Goal: Transaction & Acquisition: Purchase product/service

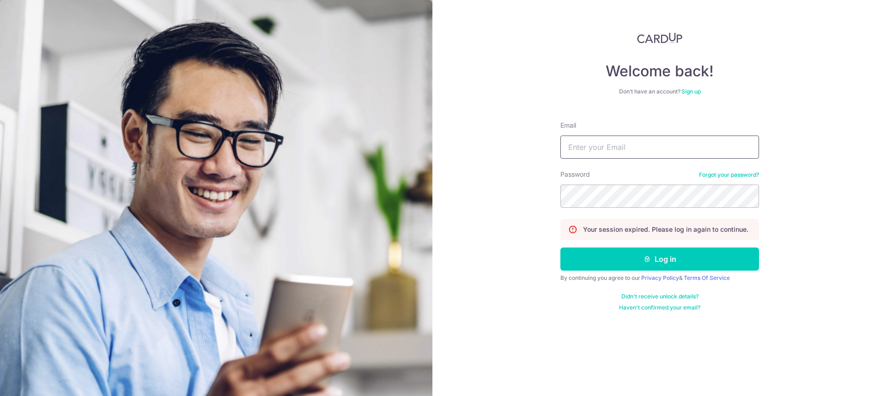
type input "[EMAIL_ADDRESS][DOMAIN_NAME]"
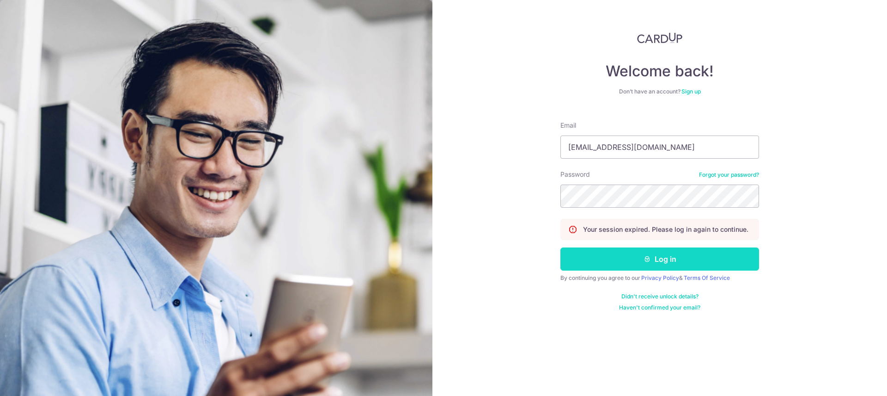
click at [622, 263] on button "Log in" at bounding box center [660, 258] width 199 height 23
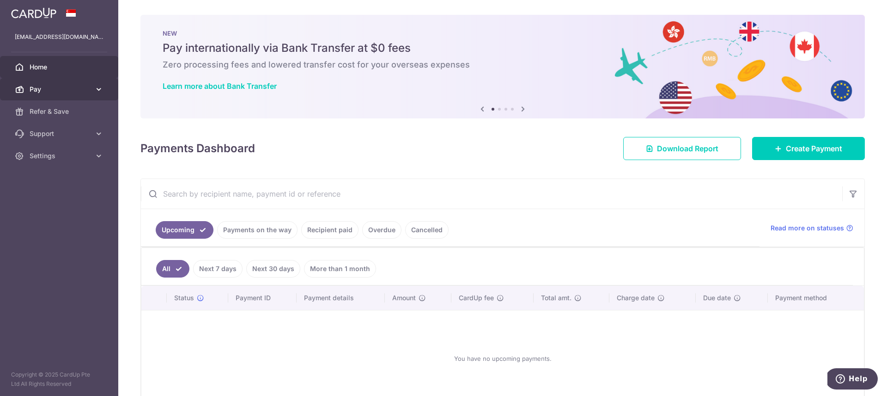
click at [28, 87] on link "Pay" at bounding box center [59, 89] width 118 height 22
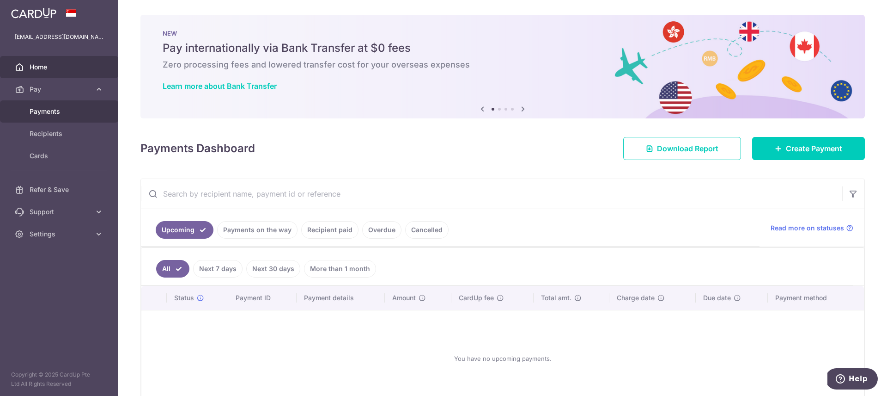
click at [35, 109] on span "Payments" at bounding box center [60, 111] width 61 height 9
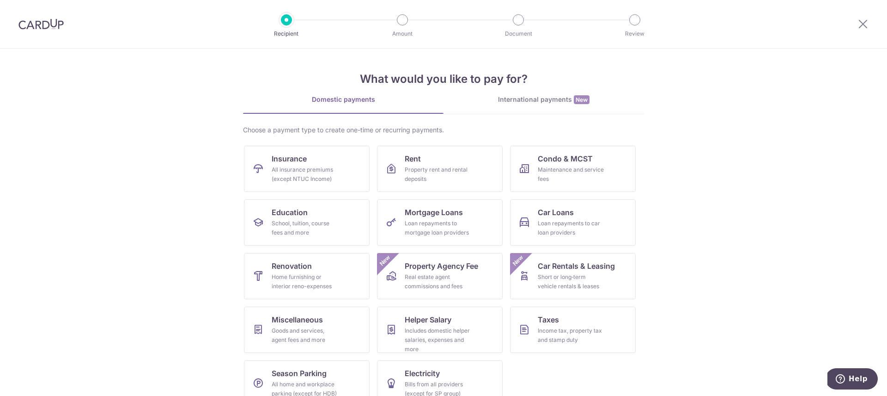
scroll to position [18, 0]
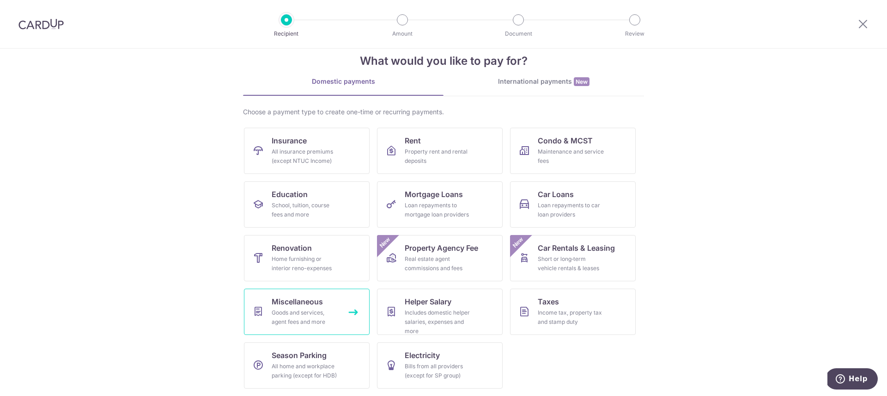
click at [308, 313] on div "Goods and services, agent fees and more" at bounding box center [305, 317] width 67 height 18
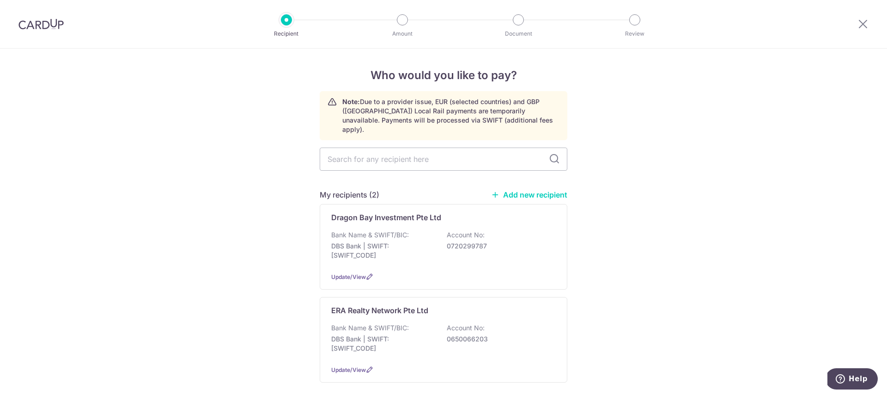
click at [41, 24] on img at bounding box center [40, 23] width 45 height 11
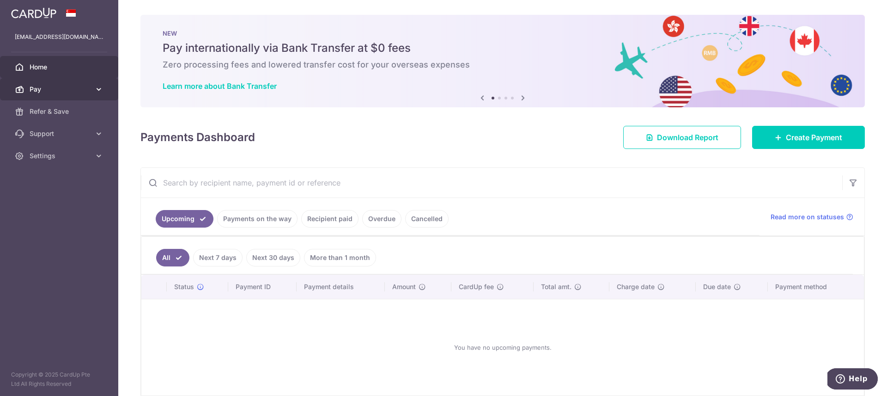
click at [98, 91] on icon at bounding box center [98, 89] width 9 height 9
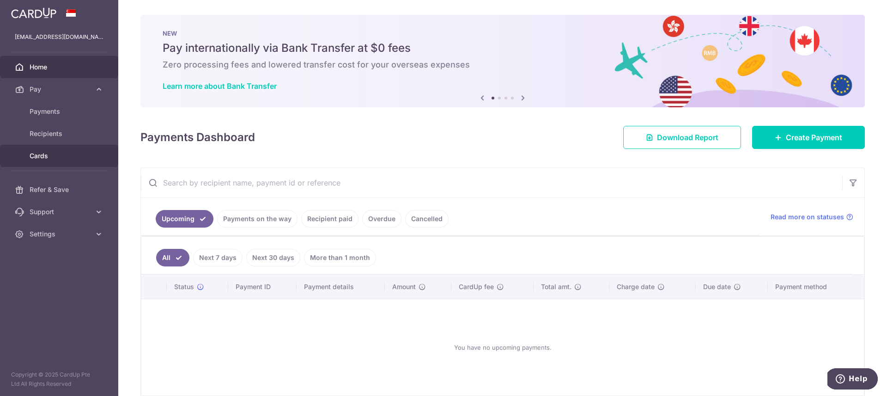
click at [38, 159] on span "Cards" at bounding box center [60, 155] width 61 height 9
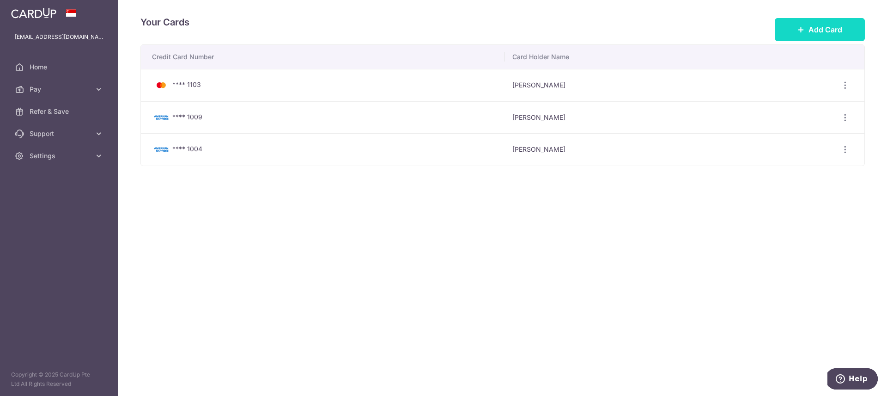
click at [809, 28] on span "Add Card" at bounding box center [826, 29] width 34 height 11
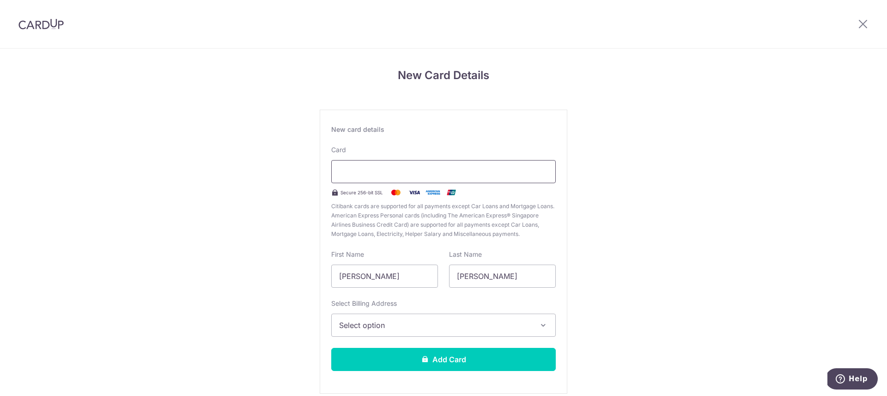
click at [410, 165] on div at bounding box center [443, 171] width 225 height 23
click at [36, 23] on img at bounding box center [40, 23] width 45 height 11
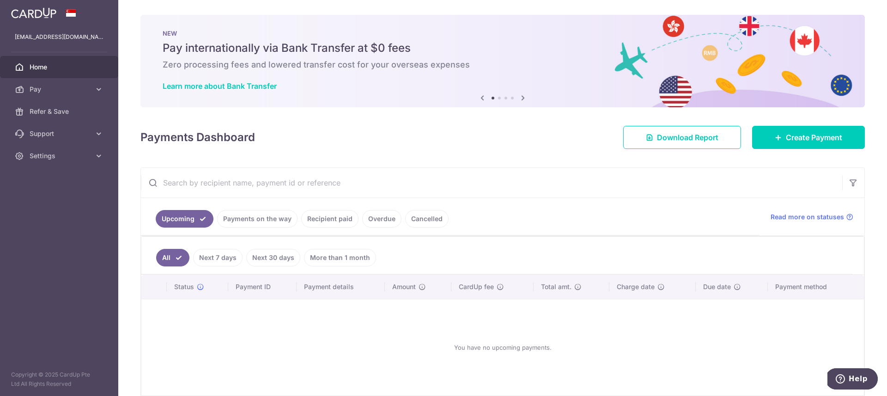
drag, startPoint x: 98, startPoint y: 86, endPoint x: 92, endPoint y: 102, distance: 17.3
click at [98, 86] on icon at bounding box center [98, 89] width 9 height 9
click at [37, 153] on span "Cards" at bounding box center [60, 155] width 61 height 9
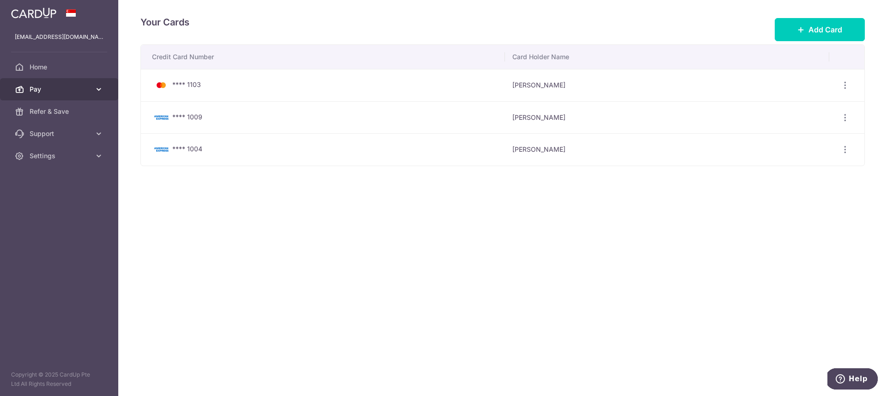
click at [52, 86] on span "Pay" at bounding box center [60, 89] width 61 height 9
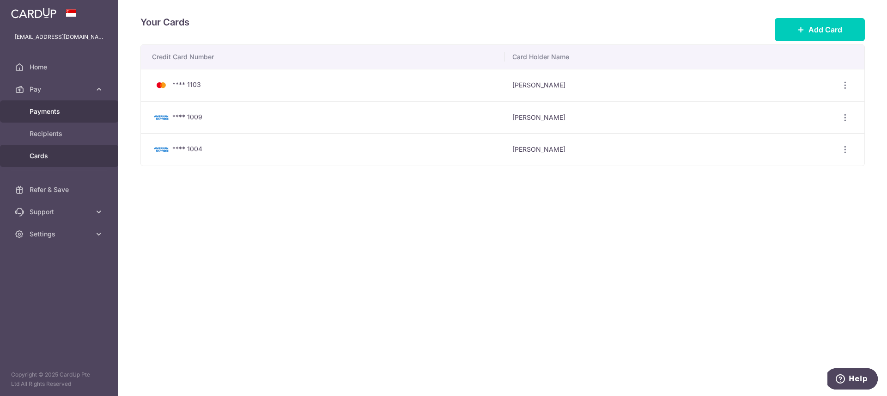
click at [53, 115] on span "Payments" at bounding box center [60, 111] width 61 height 9
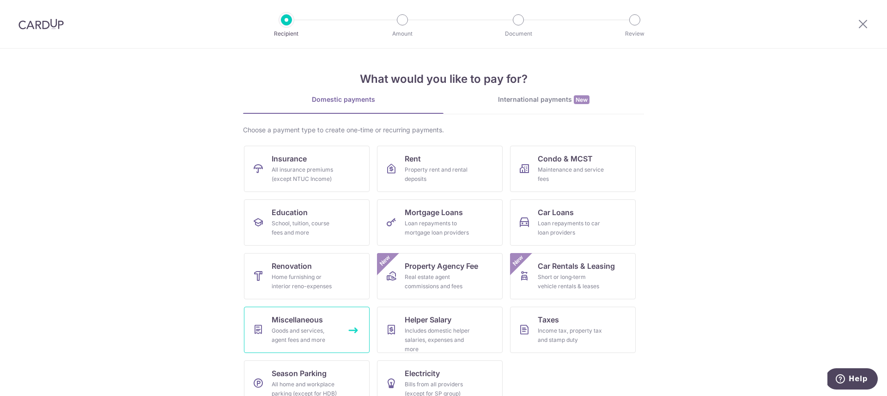
click at [313, 319] on span "Miscellaneous" at bounding box center [297, 319] width 51 height 11
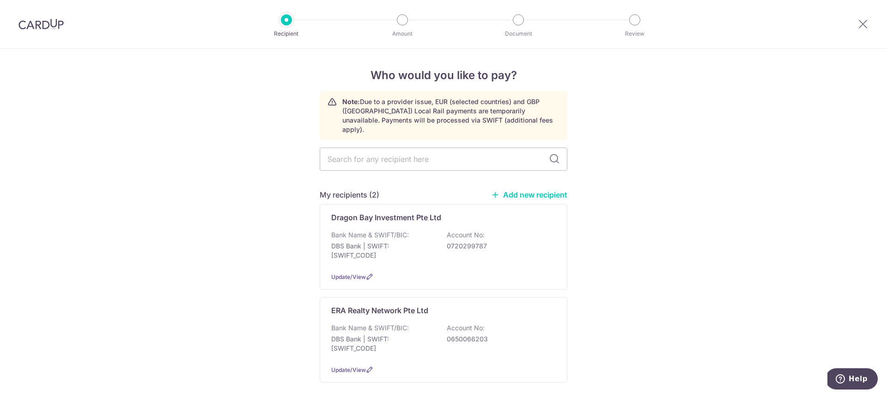
click at [530, 190] on link "Add new recipient" at bounding box center [529, 194] width 76 height 9
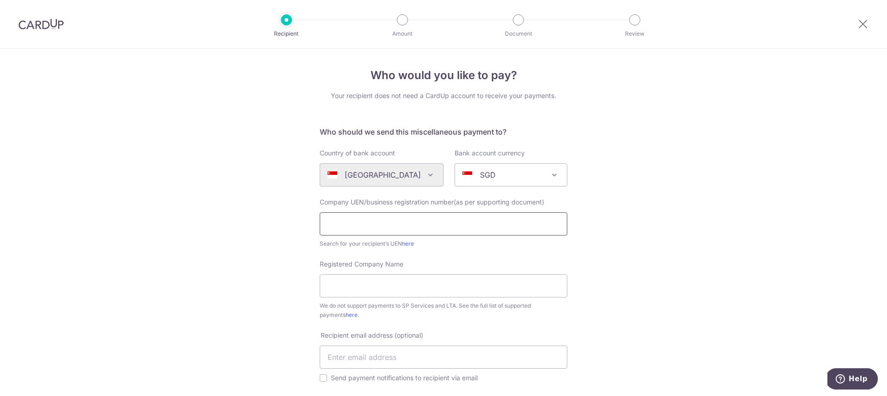
click at [355, 219] on input "text" at bounding box center [444, 223] width 248 height 23
type input "53216852j"
click at [397, 291] on input "Registered Company Name" at bounding box center [444, 285] width 248 height 23
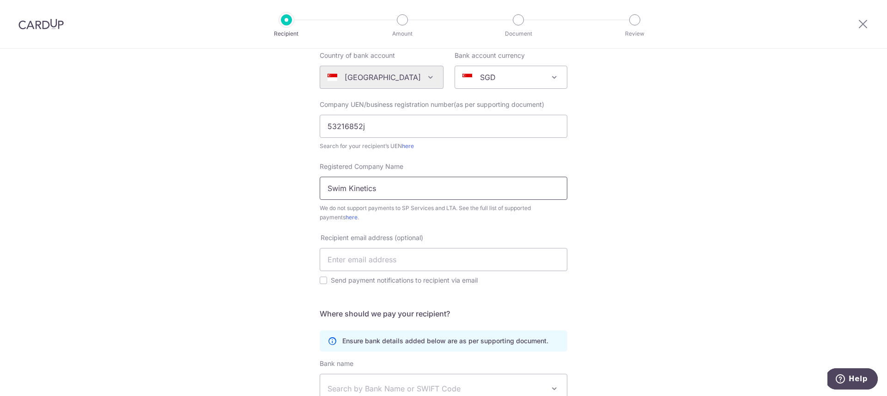
scroll to position [98, 0]
type input "Swim Kinetics"
click at [439, 258] on input "text" at bounding box center [444, 258] width 248 height 23
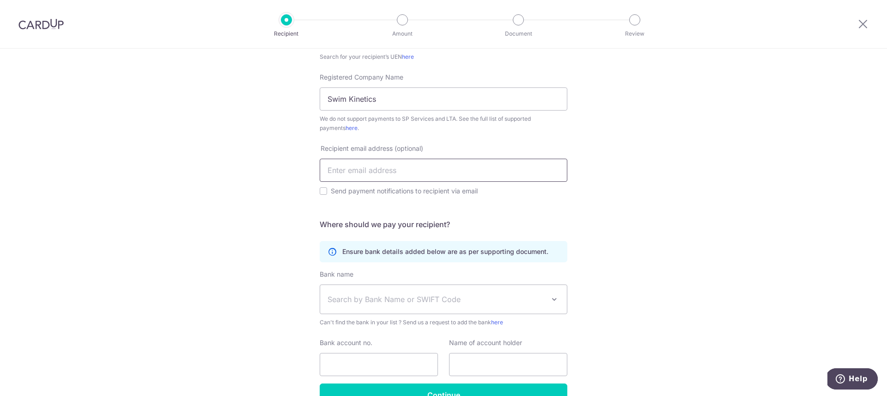
scroll to position [187, 0]
click at [386, 303] on span "Search by Bank Name or SWIFT Code" at bounding box center [436, 298] width 217 height 11
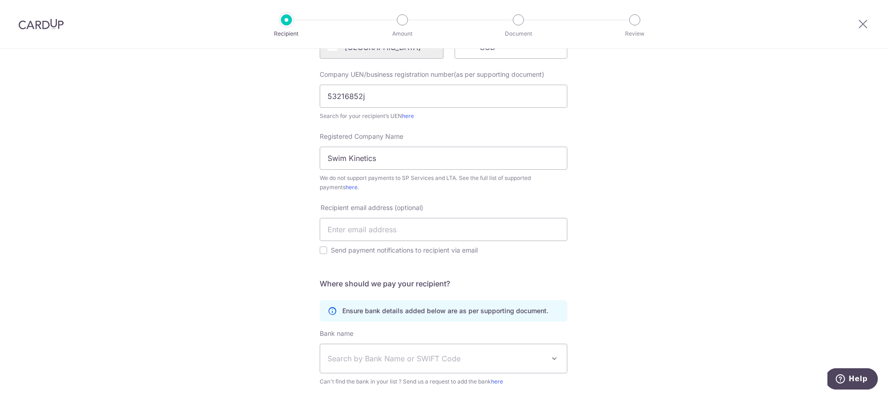
scroll to position [123, 0]
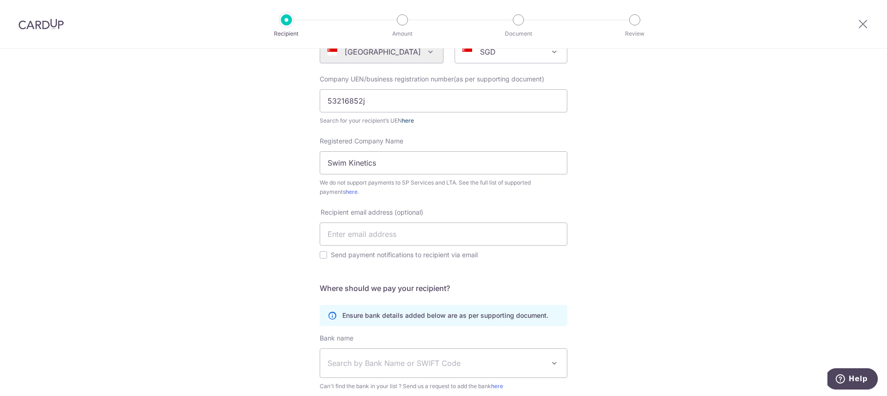
click at [410, 122] on link "here" at bounding box center [408, 120] width 12 height 7
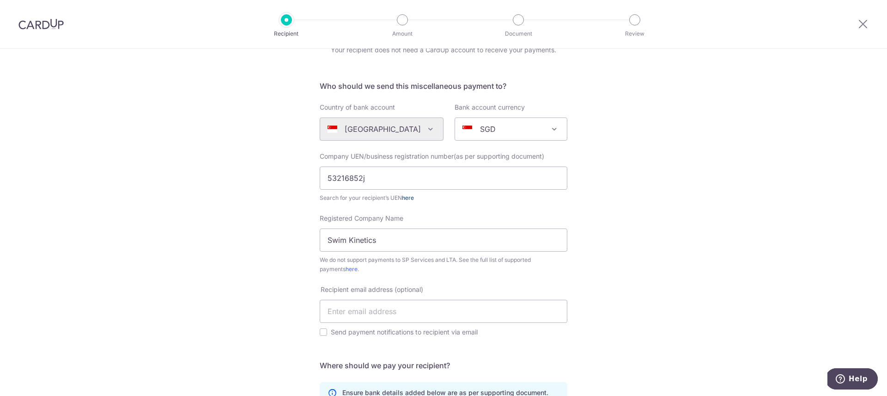
scroll to position [0, 0]
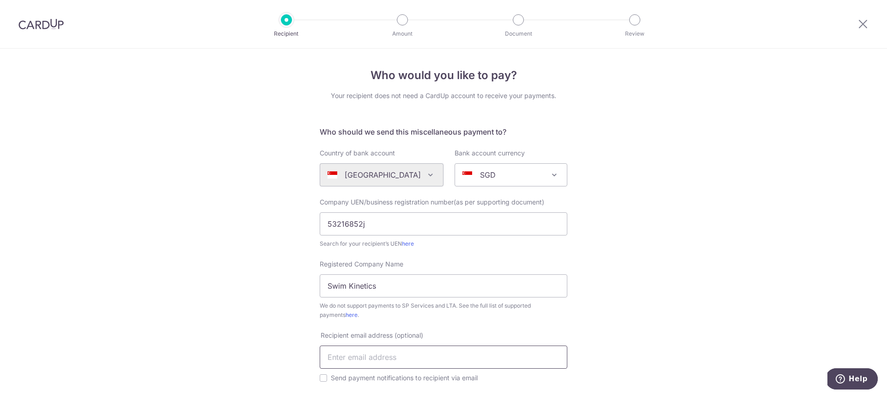
click at [423, 347] on input "text" at bounding box center [444, 356] width 248 height 23
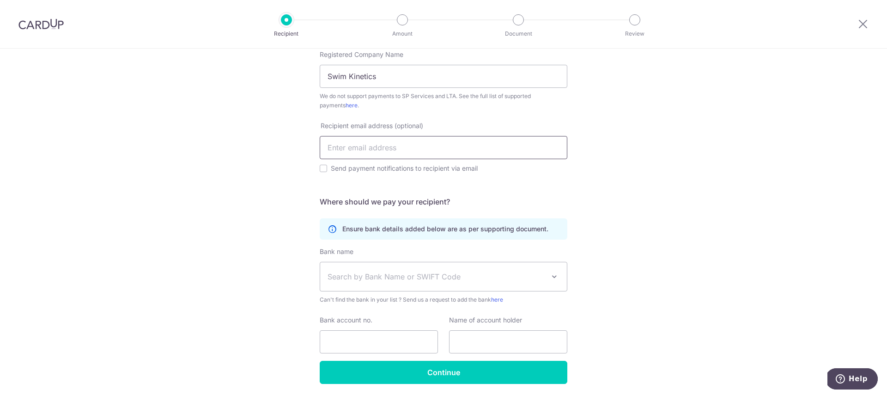
scroll to position [221, 0]
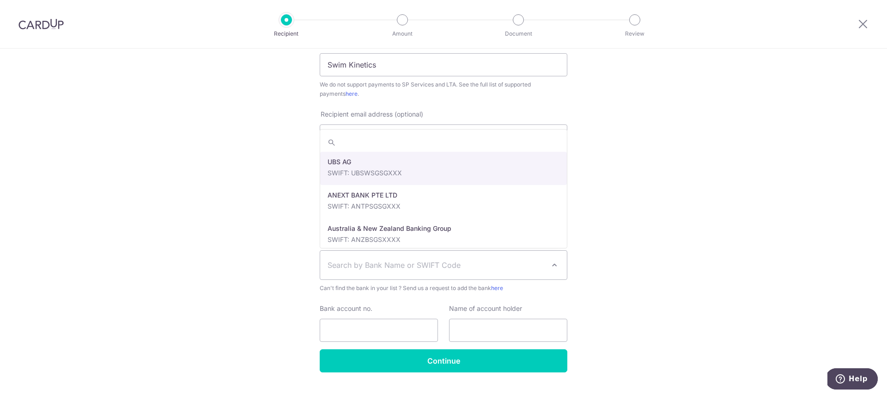
drag, startPoint x: 434, startPoint y: 254, endPoint x: 439, endPoint y: 263, distance: 11.0
click at [434, 254] on span "Search by Bank Name or SWIFT Code" at bounding box center [443, 264] width 247 height 29
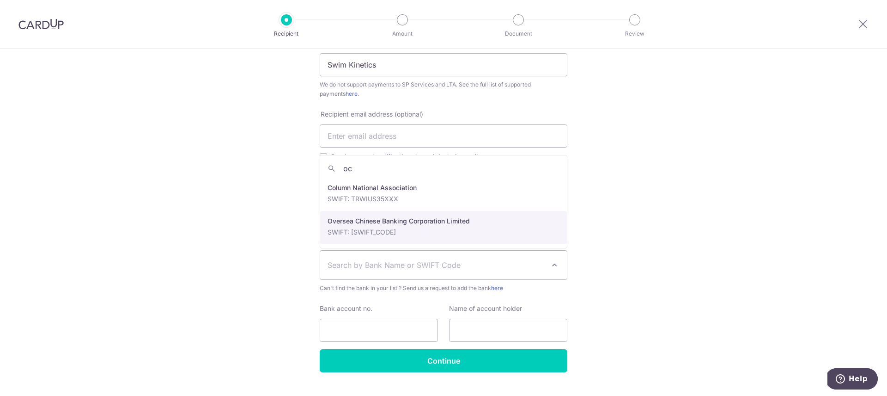
type input "oc"
select select "12"
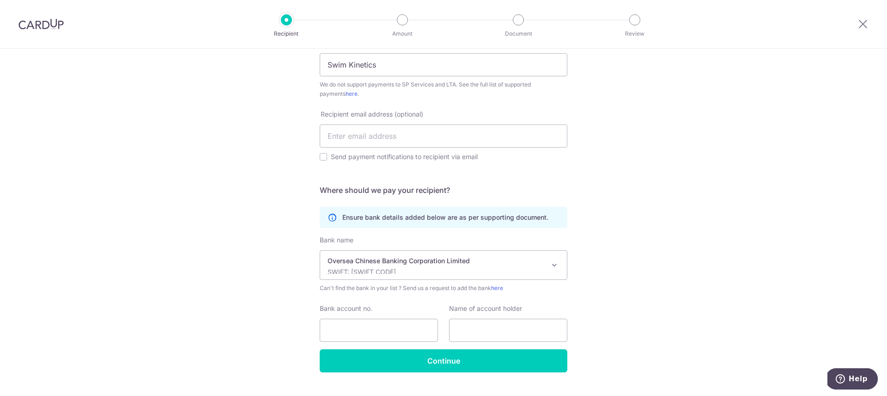
scroll to position [241, 0]
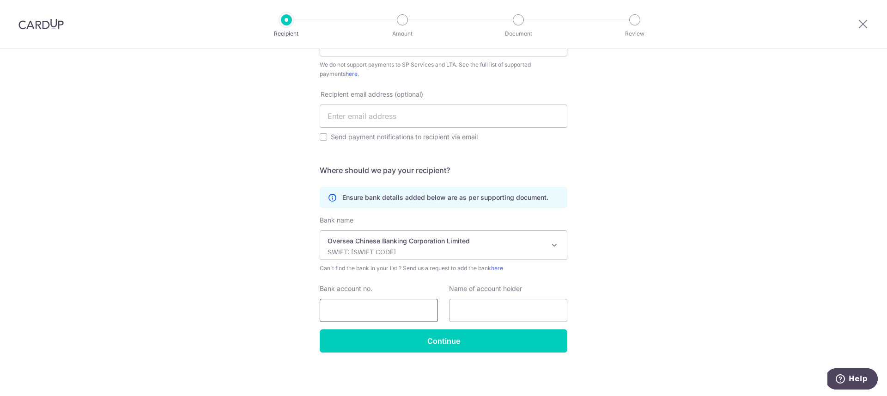
click at [378, 311] on input "Bank account no." at bounding box center [379, 310] width 118 height 23
paste input "641642673001"
type input "641642673001"
click at [474, 310] on input "text" at bounding box center [508, 310] width 118 height 23
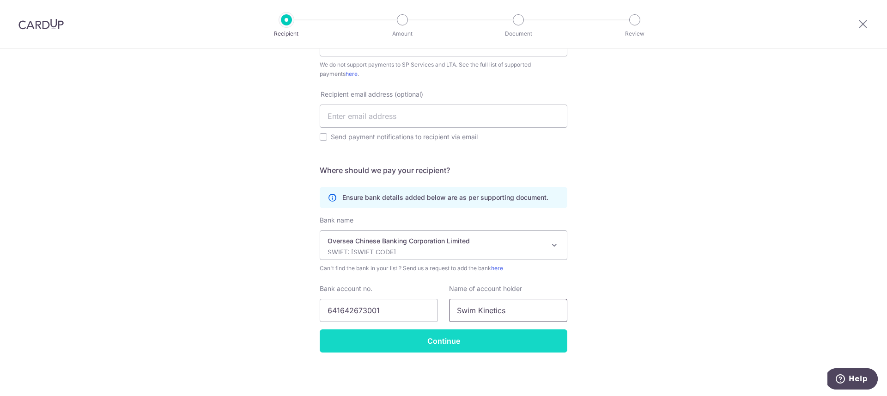
type input "Swim Kinetics"
click at [434, 342] on input "Continue" at bounding box center [444, 340] width 248 height 23
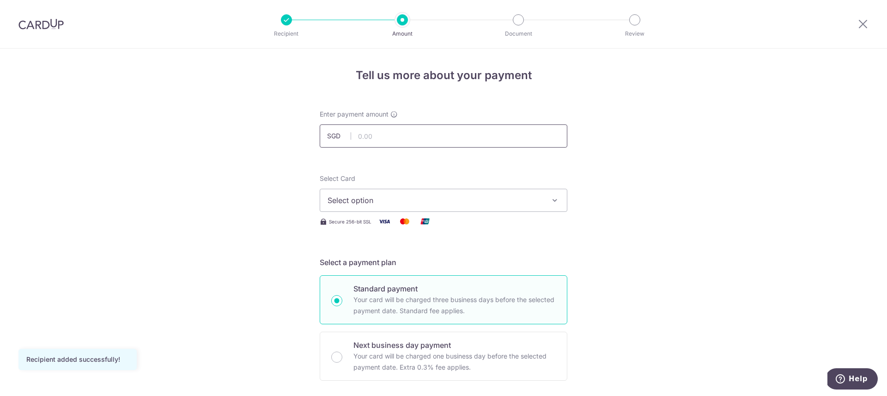
click at [411, 136] on input "text" at bounding box center [444, 135] width 248 height 23
type input "1,050.00"
click at [489, 196] on span "Select option" at bounding box center [435, 200] width 215 height 11
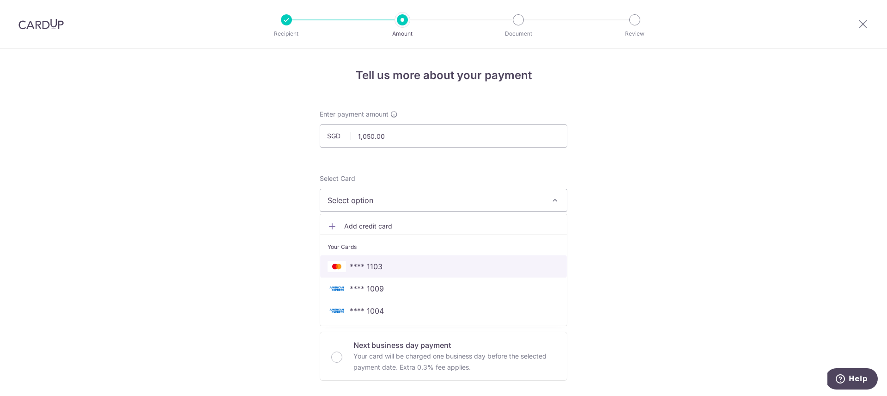
click at [423, 274] on link "**** 1103" at bounding box center [443, 266] width 247 height 22
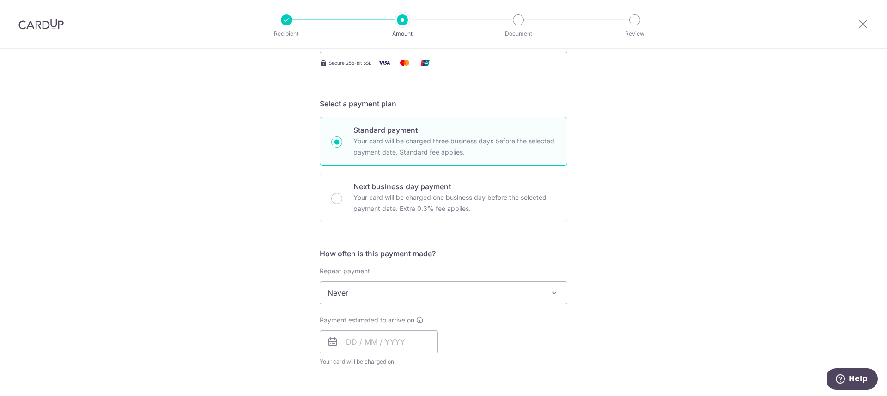
scroll to position [159, 0]
click at [329, 197] on div "Next business day payment Your card will be charged one business day before the…" at bounding box center [444, 196] width 248 height 49
radio input "false"
radio input "true"
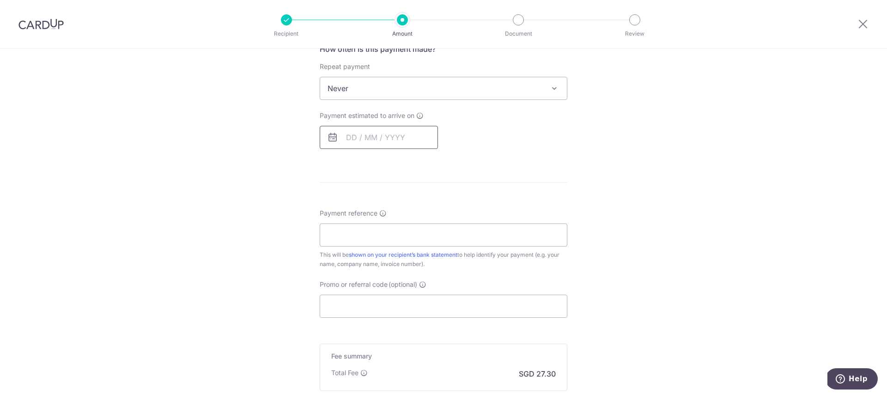
scroll to position [363, 0]
click at [343, 134] on input "text" at bounding box center [379, 136] width 118 height 23
drag, startPoint x: 411, startPoint y: 242, endPoint x: 617, endPoint y: 233, distance: 205.8
click at [411, 242] on link "16" at bounding box center [412, 239] width 15 height 15
type input "[DATE]"
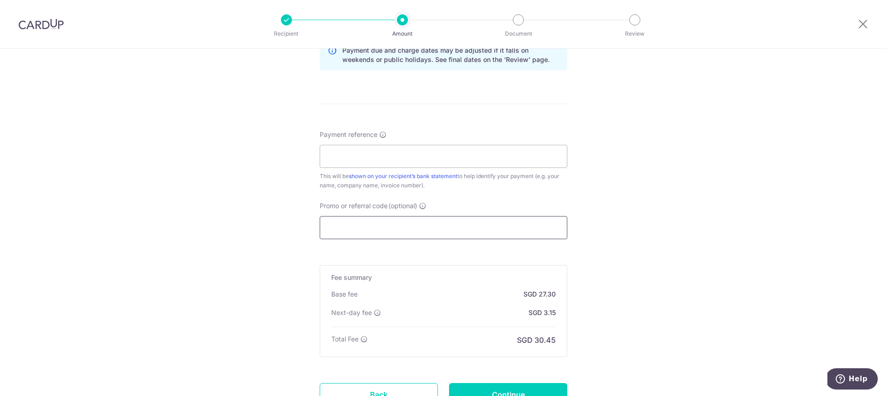
scroll to position [471, 0]
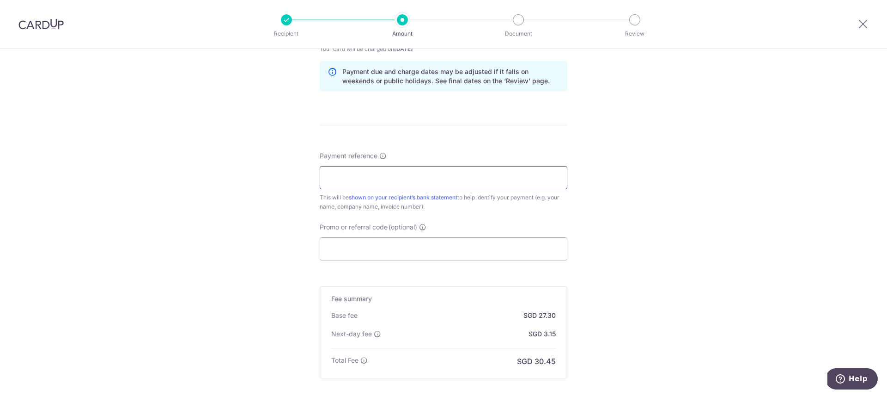
click at [410, 180] on input "Payment reference" at bounding box center [444, 177] width 248 height 23
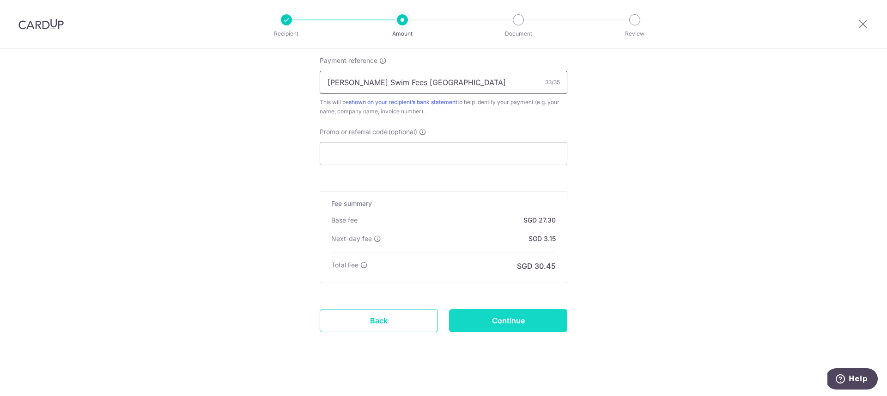
scroll to position [572, 0]
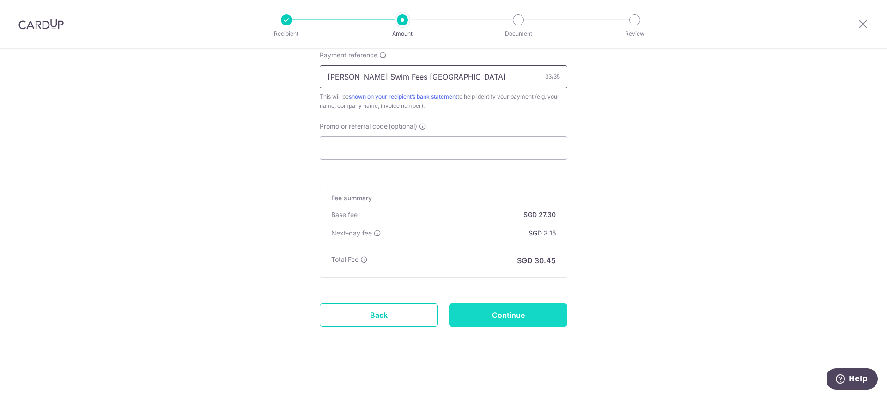
type input "Montgomery Swim Fees Regency Park"
click at [508, 322] on input "Continue" at bounding box center [508, 314] width 118 height 23
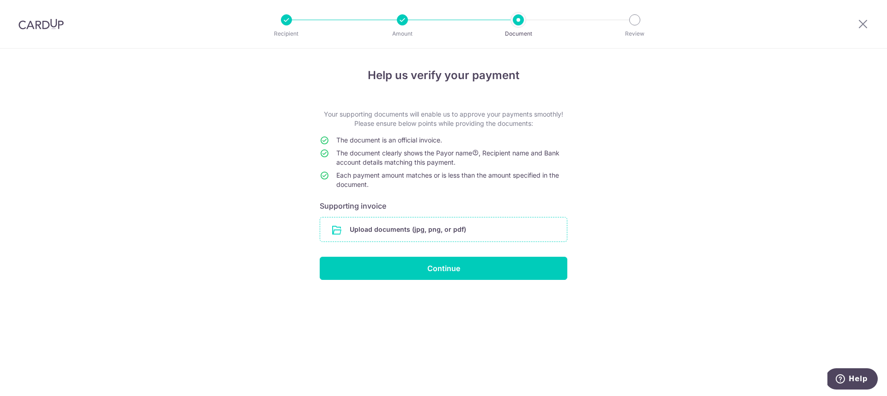
click at [399, 235] on input "file" at bounding box center [443, 229] width 247 height 24
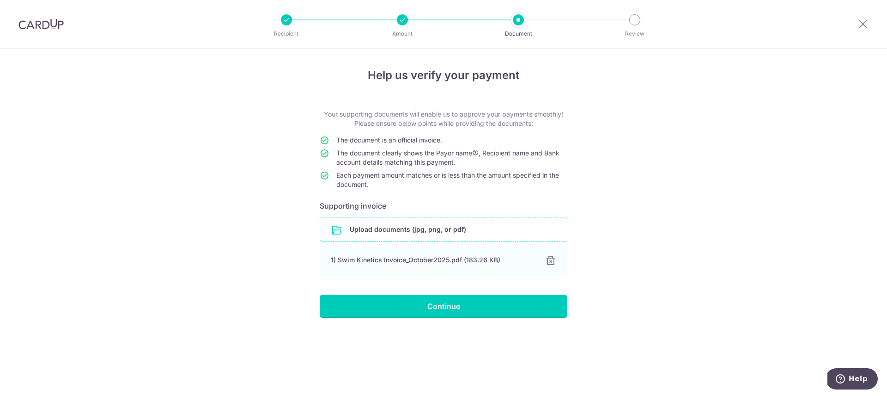
click at [456, 305] on input "Continue" at bounding box center [444, 305] width 248 height 23
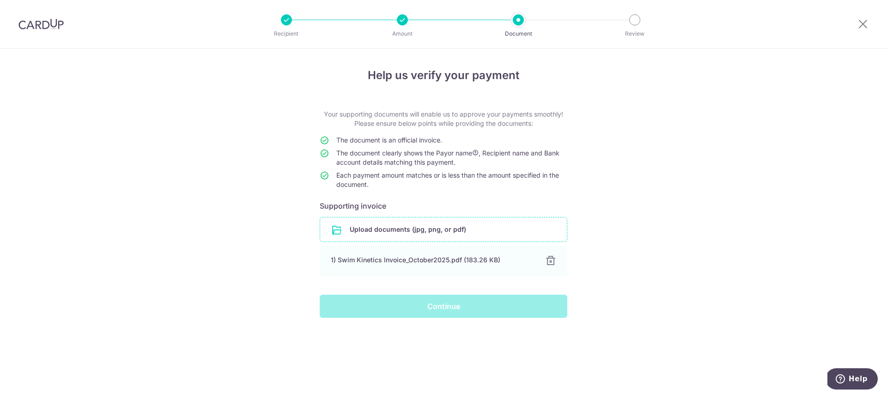
click at [449, 308] on div "Continue" at bounding box center [443, 305] width 259 height 23
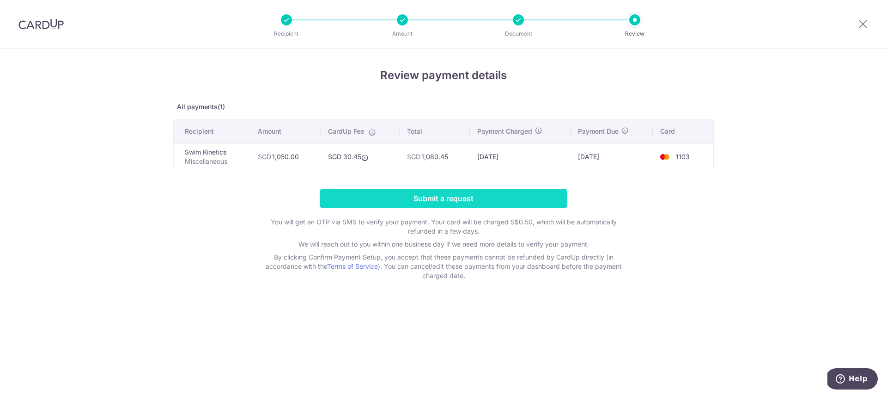
click at [426, 199] on input "Submit a request" at bounding box center [444, 198] width 248 height 19
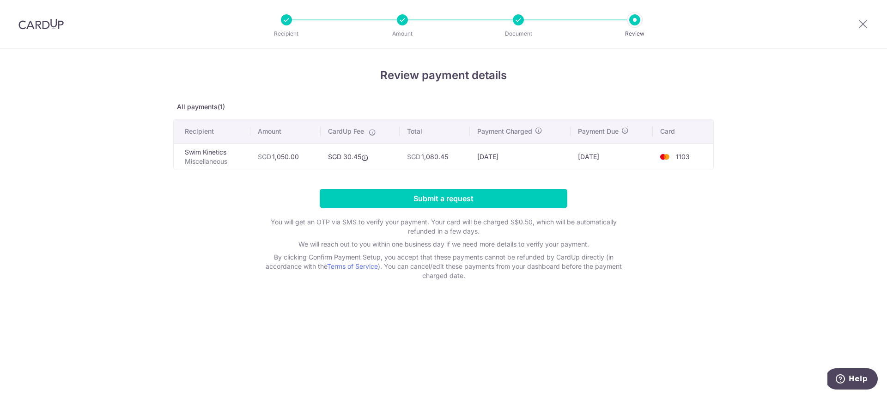
click at [437, 201] on input "Submit a request" at bounding box center [444, 198] width 248 height 19
